Goal: Task Accomplishment & Management: Manage account settings

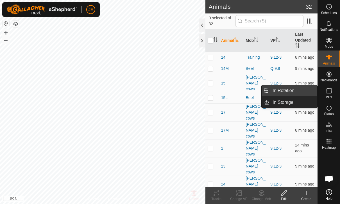
click at [288, 89] on span "In Rotation" at bounding box center [283, 90] width 22 height 7
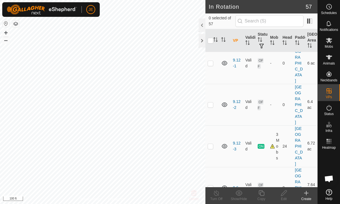
scroll to position [365, 0]
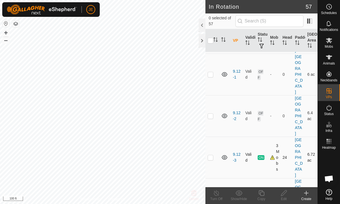
click at [211, 155] on p-checkbox at bounding box center [210, 157] width 6 height 4
checkbox input "true"
click at [263, 192] on icon at bounding box center [261, 193] width 6 height 6
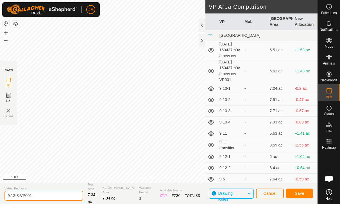
click at [45, 196] on input "9.12-3-VP001" at bounding box center [43, 196] width 79 height 10
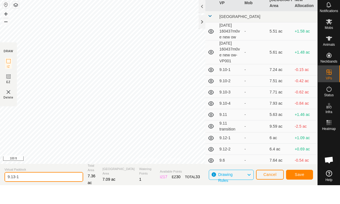
type input "9.13-1"
click at [301, 191] on span "Save" at bounding box center [299, 193] width 10 height 4
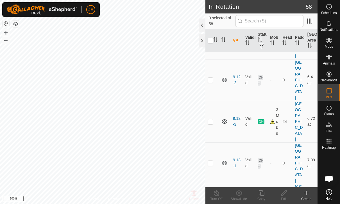
scroll to position [405, 0]
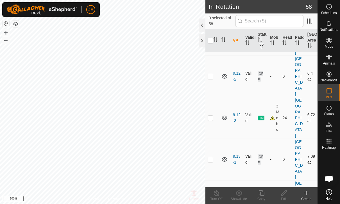
click at [210, 157] on p-checkbox at bounding box center [210, 159] width 6 height 4
checkbox input "true"
click at [264, 195] on icon at bounding box center [261, 193] width 6 height 6
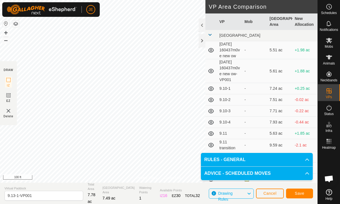
click at [303, 191] on span "Save" at bounding box center [299, 193] width 10 height 4
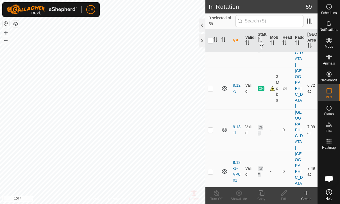
scroll to position [435, 0]
click at [213, 169] on p-checkbox at bounding box center [210, 171] width 6 height 4
checkbox input "true"
click at [285, 193] on icon at bounding box center [283, 193] width 7 height 7
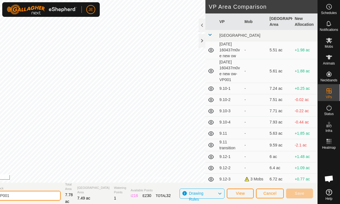
click at [45, 193] on input "9.13-1-VP001" at bounding box center [21, 196] width 79 height 10
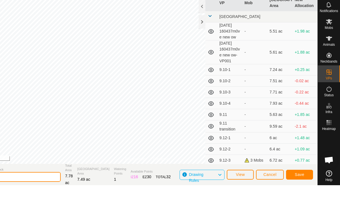
type input "9.13-2"
click at [302, 191] on span "Save" at bounding box center [299, 193] width 10 height 4
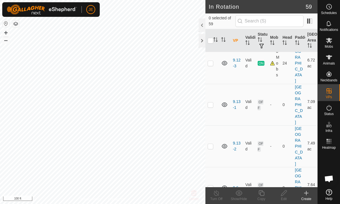
scroll to position [463, 0]
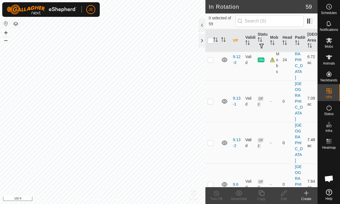
click at [210, 141] on p-checkbox at bounding box center [210, 143] width 6 height 4
checkbox input "true"
click at [264, 194] on icon at bounding box center [261, 193] width 6 height 6
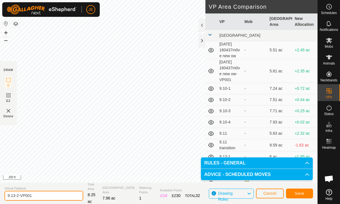
click at [41, 193] on input "9.13-2-VP001" at bounding box center [43, 196] width 79 height 10
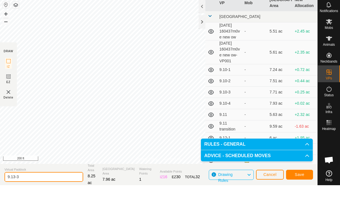
type input "9.13-3"
click at [301, 191] on span "Save" at bounding box center [299, 193] width 10 height 4
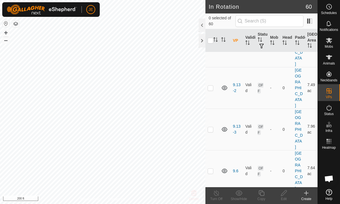
scroll to position [520, 0]
click at [211, 126] on p-checkbox at bounding box center [210, 128] width 6 height 4
checkbox input "true"
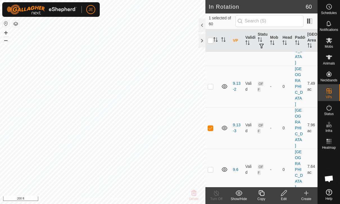
click at [265, 195] on copy-svg-icon at bounding box center [261, 193] width 22 height 7
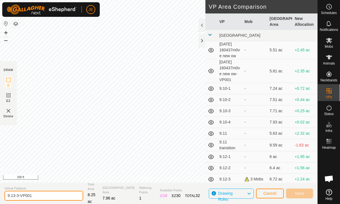
click at [47, 193] on input "9.13-3-VP001" at bounding box center [43, 196] width 79 height 10
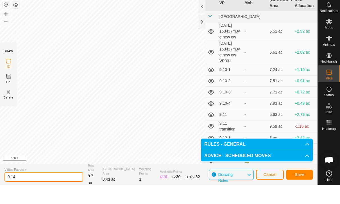
type input "9.14"
click at [301, 191] on span "Save" at bounding box center [299, 193] width 10 height 4
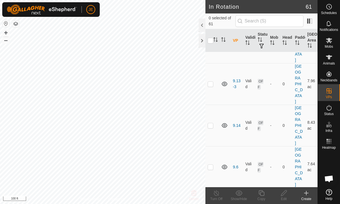
scroll to position [567, 0]
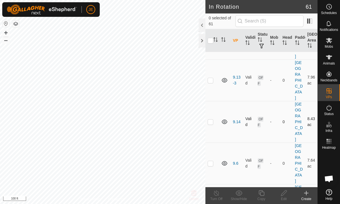
click at [209, 120] on p-checkbox at bounding box center [210, 122] width 6 height 4
checkbox input "true"
click at [285, 195] on icon at bounding box center [283, 193] width 7 height 7
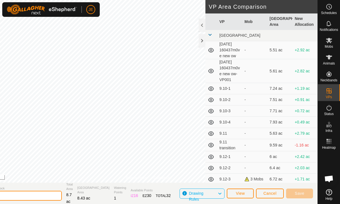
click at [52, 195] on input "9.14" at bounding box center [22, 196] width 79 height 10
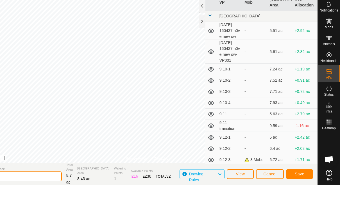
type input "9.14-1"
click at [306, 189] on button "Save" at bounding box center [299, 194] width 27 height 10
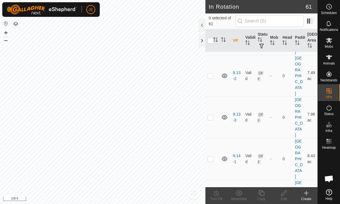
scroll to position [535, 0]
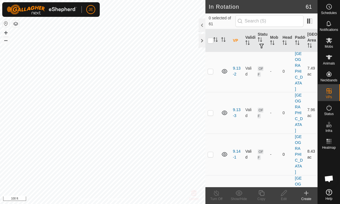
click at [214, 134] on td at bounding box center [211, 155] width 13 height 42
checkbox input "true"
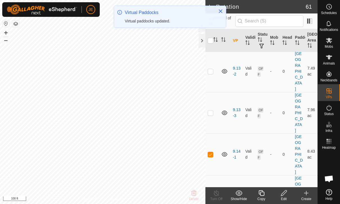
click at [266, 192] on copy-svg-icon at bounding box center [261, 193] width 22 height 7
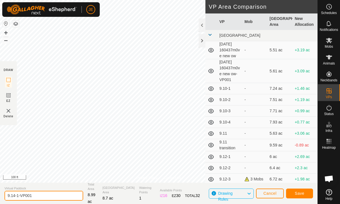
click at [45, 193] on input "9.14-1-VP001" at bounding box center [43, 196] width 79 height 10
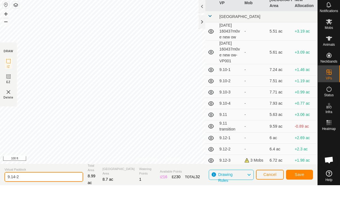
type input "9.14-2"
click at [302, 189] on button "Save" at bounding box center [299, 194] width 27 height 10
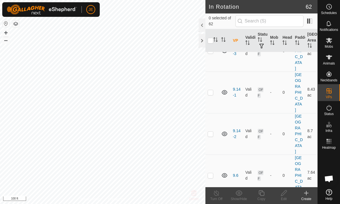
scroll to position [598, 0]
click at [210, 131] on p-checkbox at bounding box center [210, 133] width 6 height 4
checkbox input "true"
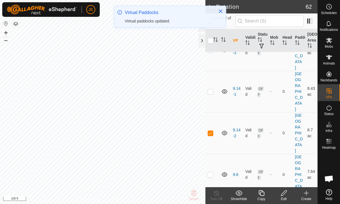
click at [264, 194] on icon at bounding box center [261, 193] width 7 height 7
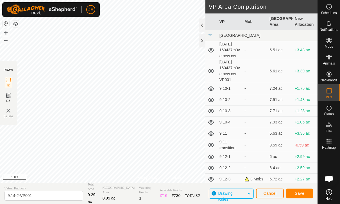
click at [303, 190] on button "Save" at bounding box center [299, 194] width 27 height 10
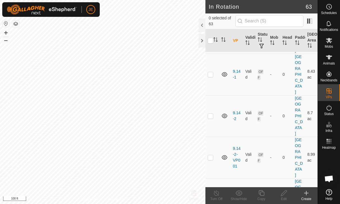
scroll to position [615, 0]
click at [210, 155] on p-checkbox at bounding box center [210, 157] width 6 height 4
checkbox input "true"
click at [284, 195] on icon at bounding box center [283, 193] width 7 height 7
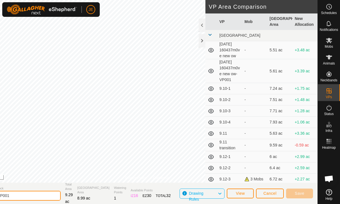
click at [47, 193] on input "9.14-2-VP001" at bounding box center [21, 196] width 79 height 10
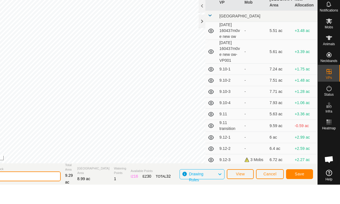
type input "9.14-3"
click at [302, 191] on span "Save" at bounding box center [299, 193] width 10 height 4
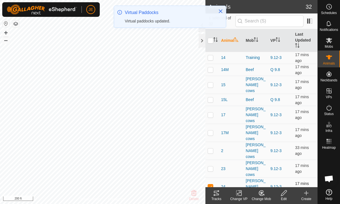
click at [212, 184] on p-checkbox at bounding box center [210, 186] width 6 height 4
checkbox input "false"
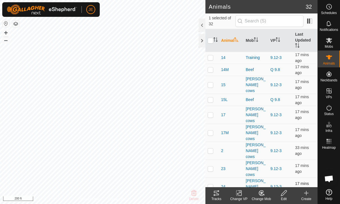
checkbox input "false"
checkbox input "true"
click at [331, 42] on icon at bounding box center [329, 40] width 6 height 5
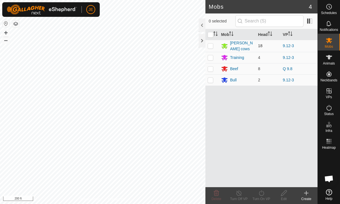
click at [209, 44] on p-checkbox at bounding box center [210, 46] width 6 height 4
checkbox input "true"
click at [266, 195] on turn-on-svg-icon at bounding box center [261, 193] width 22 height 7
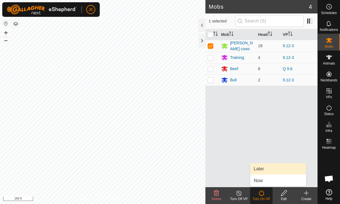
click at [276, 169] on link "Later" at bounding box center [278, 168] width 56 height 11
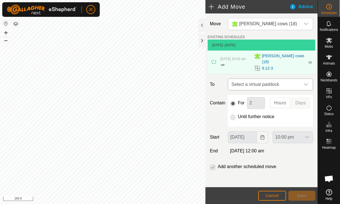
click at [294, 83] on span "Select a virtual paddock" at bounding box center [264, 84] width 71 height 11
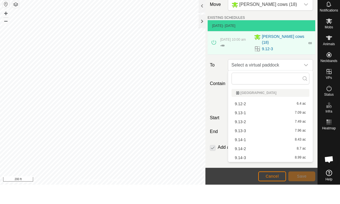
click at [249, 157] on div "9.14-1 8.43 ac" at bounding box center [270, 159] width 71 height 4
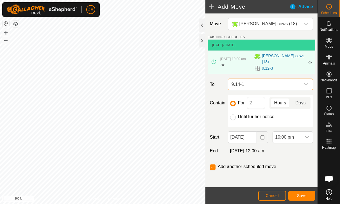
click at [295, 82] on span "9.14-1" at bounding box center [264, 84] width 71 height 11
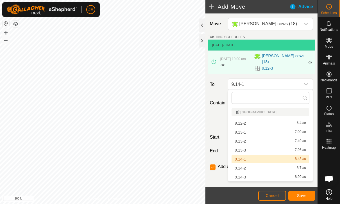
click at [244, 132] on span "9.13-1" at bounding box center [240, 132] width 11 height 4
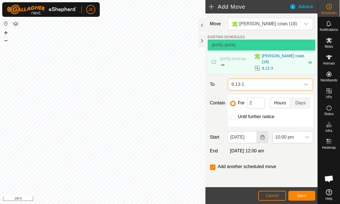
click at [263, 135] on icon "Choose Date" at bounding box center [262, 137] width 4 height 4
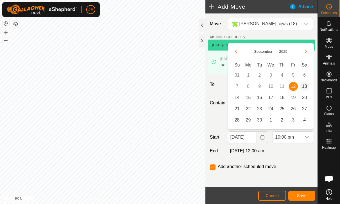
click at [305, 85] on span "13" at bounding box center [304, 86] width 9 height 9
type input "[DATE]"
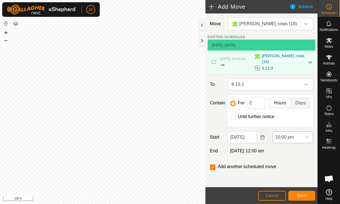
click at [294, 138] on span "10:00 pm" at bounding box center [287, 137] width 29 height 11
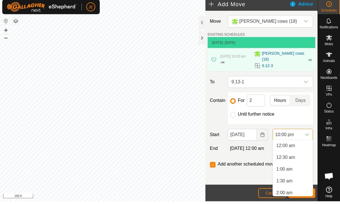
scroll to position [474, 0]
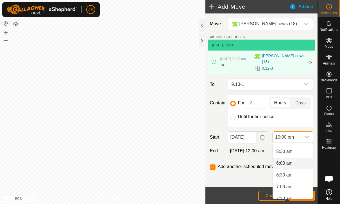
click at [287, 163] on span "6:00 am" at bounding box center [284, 163] width 16 height 7
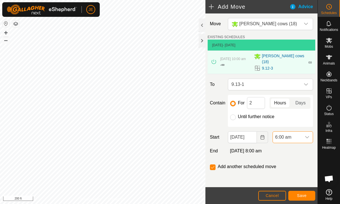
click at [304, 193] on button "Save" at bounding box center [301, 196] width 27 height 10
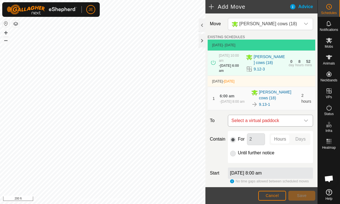
click at [294, 119] on span "Select a virtual paddock" at bounding box center [264, 120] width 71 height 11
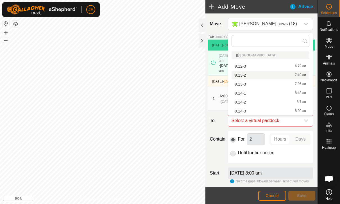
click at [252, 75] on div "9.13-2 7.49 ac" at bounding box center [270, 75] width 71 height 4
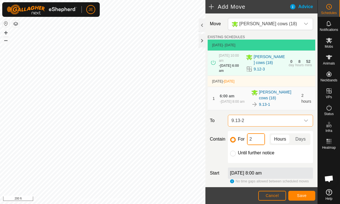
click at [255, 139] on input "2" at bounding box center [256, 139] width 18 height 12
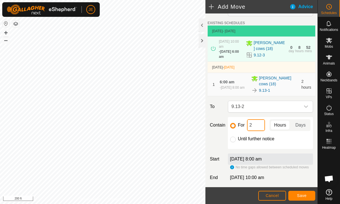
scroll to position [19, 0]
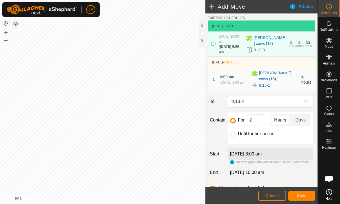
click at [301, 193] on span "Save" at bounding box center [302, 195] width 10 height 4
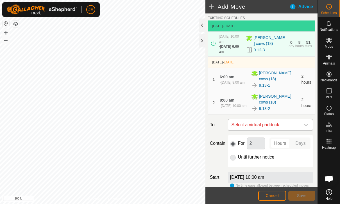
click at [299, 125] on span "Select a virtual paddock" at bounding box center [264, 124] width 71 height 11
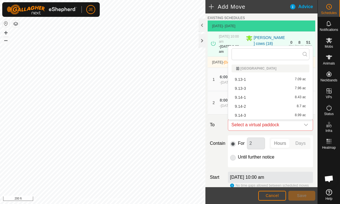
click at [258, 89] on div "9.13-3 7.96 ac" at bounding box center [270, 88] width 71 height 4
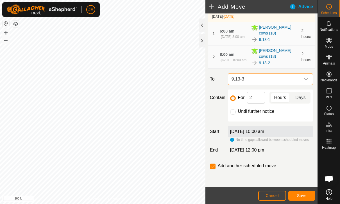
scroll to position [65, 0]
click at [235, 112] on input "Until further notice" at bounding box center [233, 112] width 6 height 6
radio input "true"
checkbox input "false"
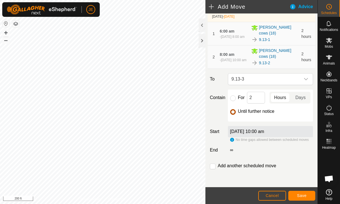
click at [305, 196] on span "Save" at bounding box center [302, 195] width 10 height 4
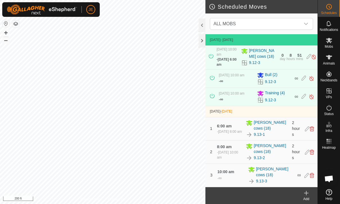
scroll to position [8, 0]
click at [331, 42] on icon at bounding box center [329, 40] width 6 height 5
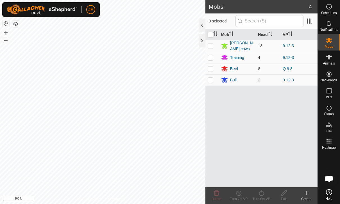
click at [215, 55] on td at bounding box center [211, 57] width 13 height 11
checkbox input "true"
click at [264, 193] on icon at bounding box center [261, 193] width 7 height 7
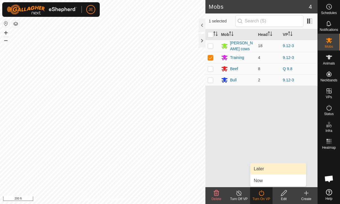
click at [267, 166] on link "Later" at bounding box center [278, 168] width 56 height 11
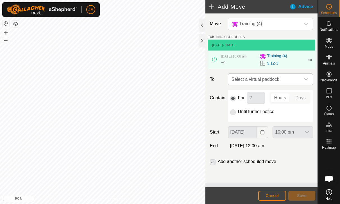
click at [295, 82] on span "Select a virtual paddock" at bounding box center [264, 79] width 71 height 11
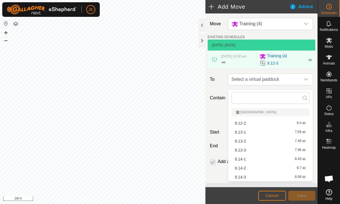
click at [246, 133] on div "9.13-1 7.09 ac" at bounding box center [270, 132] width 71 height 4
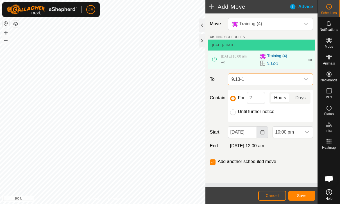
click at [260, 134] on icon "Choose Date" at bounding box center [262, 132] width 4 height 4
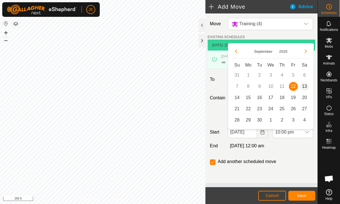
click at [305, 85] on span "13" at bounding box center [304, 86] width 9 height 9
type input "[DATE]"
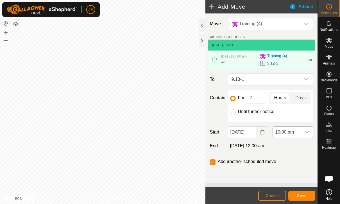
click at [300, 137] on span "10:00 pm" at bounding box center [287, 132] width 29 height 11
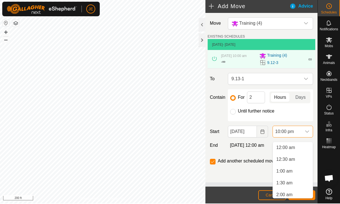
scroll to position [474, 0]
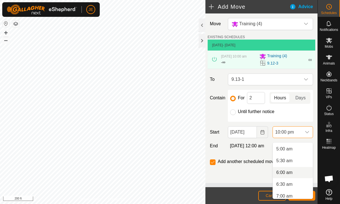
click at [292, 175] on span "6:00 am" at bounding box center [284, 172] width 16 height 7
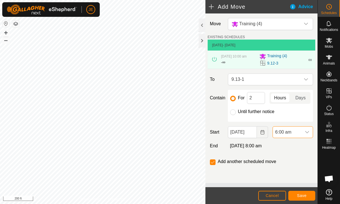
click at [302, 194] on span "Save" at bounding box center [302, 195] width 10 height 4
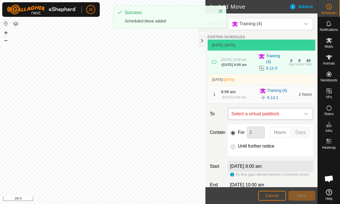
click at [288, 119] on span "Select a virtual paddock" at bounding box center [264, 113] width 71 height 11
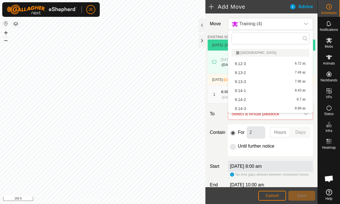
click at [248, 72] on div "9.13-2 7.49 ac" at bounding box center [270, 73] width 71 height 4
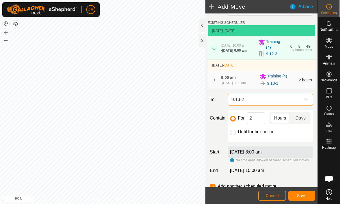
scroll to position [17, 0]
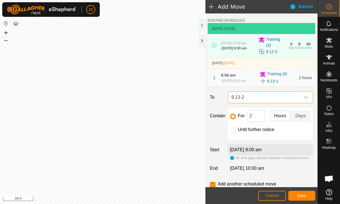
click at [299, 193] on span "Save" at bounding box center [302, 195] width 10 height 4
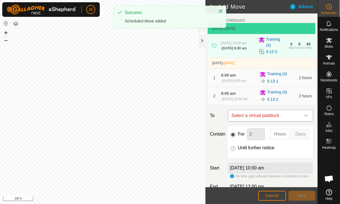
click at [298, 120] on span "Select a virtual paddock" at bounding box center [264, 115] width 71 height 11
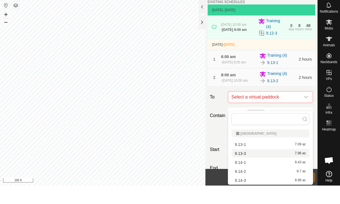
click at [282, 170] on div "9.13-3 7.96 ac" at bounding box center [270, 172] width 71 height 4
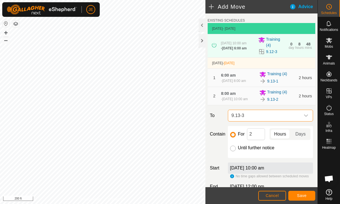
click at [231, 151] on input "Until further notice" at bounding box center [233, 149] width 6 height 6
radio input "true"
checkbox input "false"
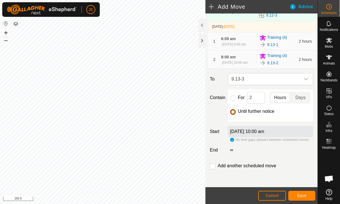
scroll to position [60, 0]
click at [302, 193] on span "Save" at bounding box center [302, 195] width 10 height 4
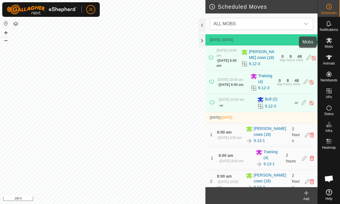
click at [330, 44] on es-mob-svg-icon at bounding box center [329, 40] width 10 height 9
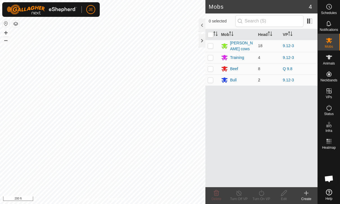
click at [212, 78] on p-checkbox at bounding box center [210, 80] width 6 height 4
checkbox input "true"
click at [265, 193] on turn-on-svg-icon at bounding box center [261, 193] width 22 height 7
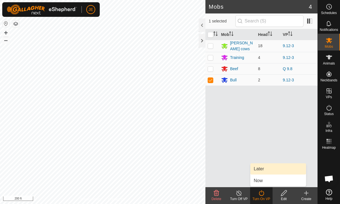
click at [263, 164] on link "Later" at bounding box center [278, 168] width 56 height 11
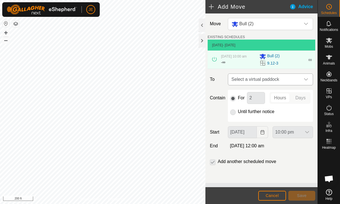
click at [294, 83] on span "Select a virtual paddock" at bounding box center [264, 79] width 71 height 11
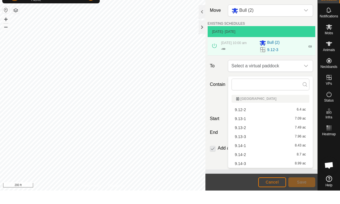
click at [271, 130] on div "9.13-1 7.09 ac" at bounding box center [270, 132] width 71 height 4
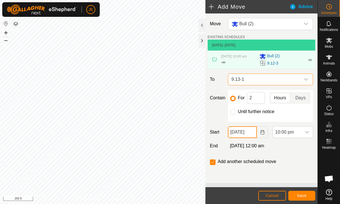
click at [253, 131] on input "[DATE]" at bounding box center [242, 132] width 29 height 12
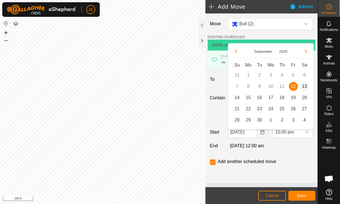
click at [306, 84] on span "13" at bounding box center [304, 86] width 9 height 9
type input "[DATE]"
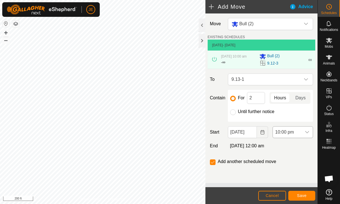
click at [295, 136] on span "10:00 pm" at bounding box center [287, 132] width 29 height 11
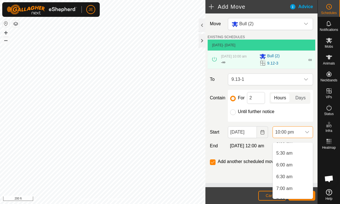
scroll to position [120, 0]
click at [289, 169] on span "6:00 am" at bounding box center [284, 169] width 16 height 7
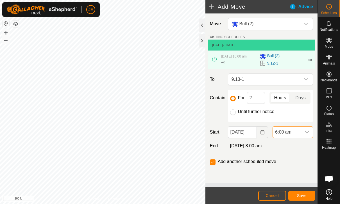
scroll to position [474, 0]
click at [300, 194] on span "Save" at bounding box center [302, 195] width 10 height 4
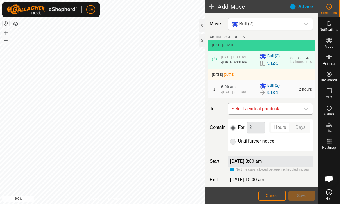
click at [296, 115] on span "Select a virtual paddock" at bounding box center [264, 108] width 71 height 11
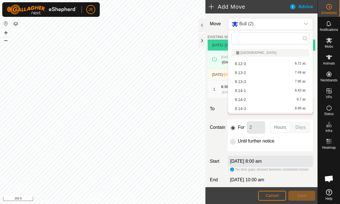
click at [248, 74] on div "9.13-2 7.49 ac" at bounding box center [270, 73] width 71 height 4
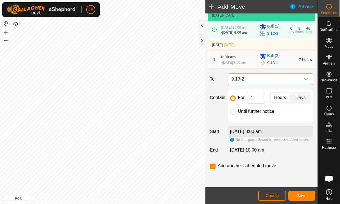
scroll to position [39, 0]
click at [303, 193] on button "Save" at bounding box center [301, 196] width 27 height 10
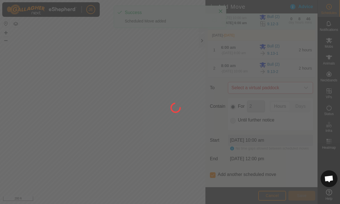
click at [298, 99] on div at bounding box center [170, 102] width 340 height 204
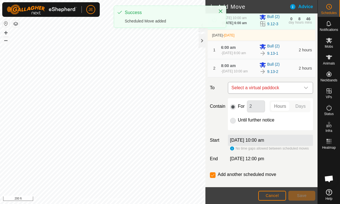
click at [299, 93] on span "Select a virtual paddock" at bounding box center [264, 87] width 71 height 11
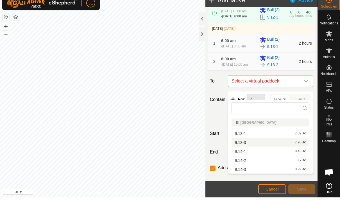
click at [276, 147] on div "9.13-3 7.96 ac" at bounding box center [270, 149] width 71 height 4
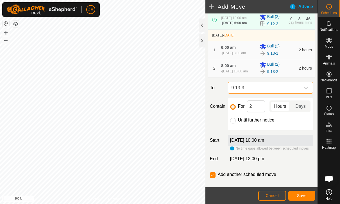
click at [235, 112] on div "For 2 Hours Days" at bounding box center [270, 106] width 81 height 12
click at [235, 123] on input "Until further notice" at bounding box center [233, 121] width 6 height 6
radio input "true"
checkbox input "false"
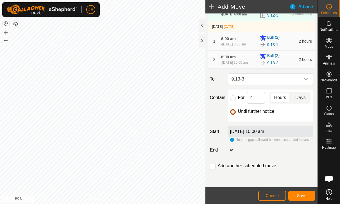
scroll to position [56, 0]
click at [302, 193] on button "Save" at bounding box center [301, 196] width 27 height 10
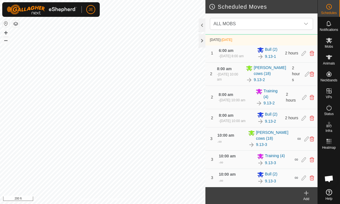
scroll to position [143, 0]
